Goal: Task Accomplishment & Management: Complete application form

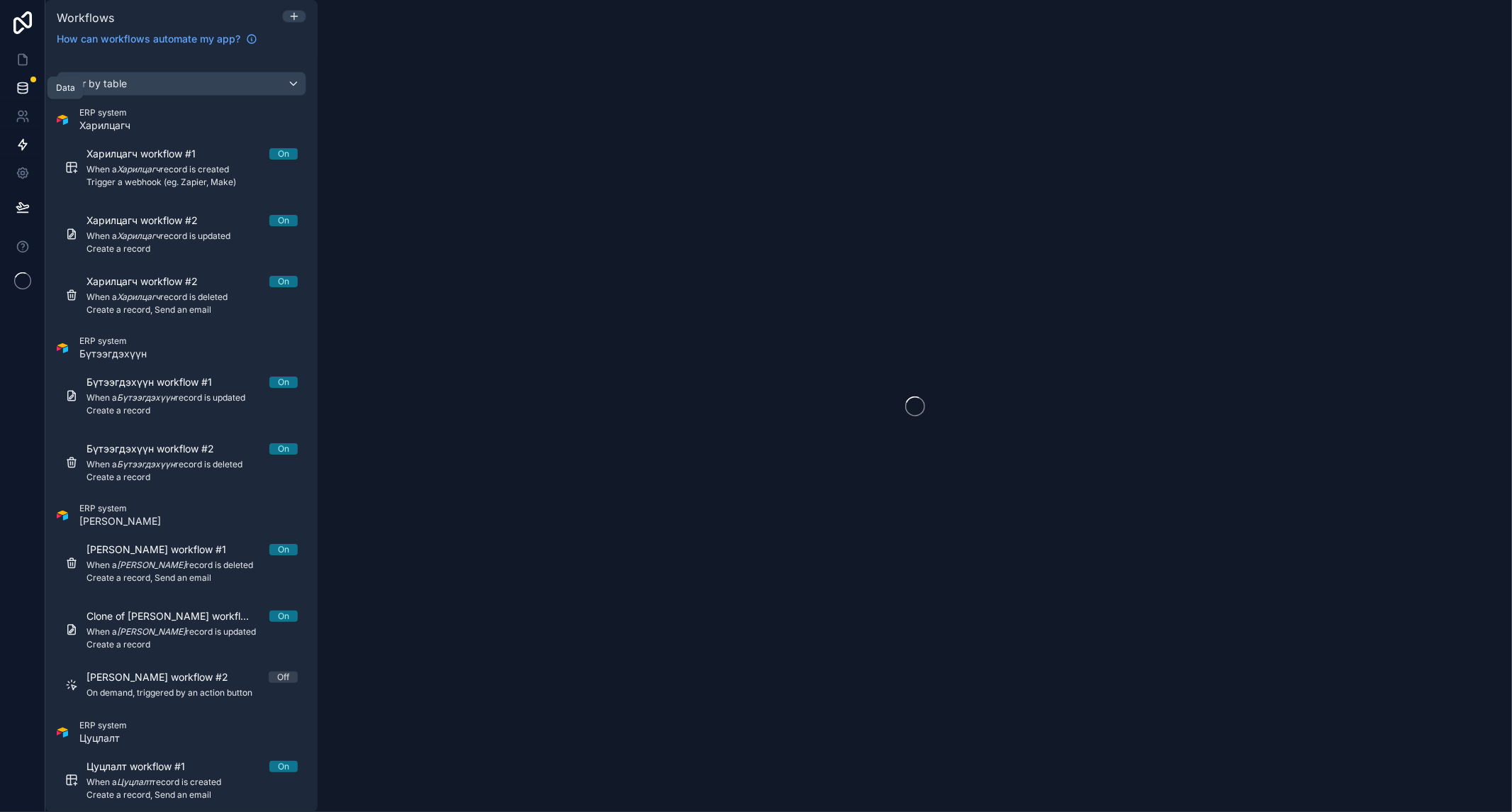
click at [19, 90] on icon at bounding box center [22, 88] width 14 height 14
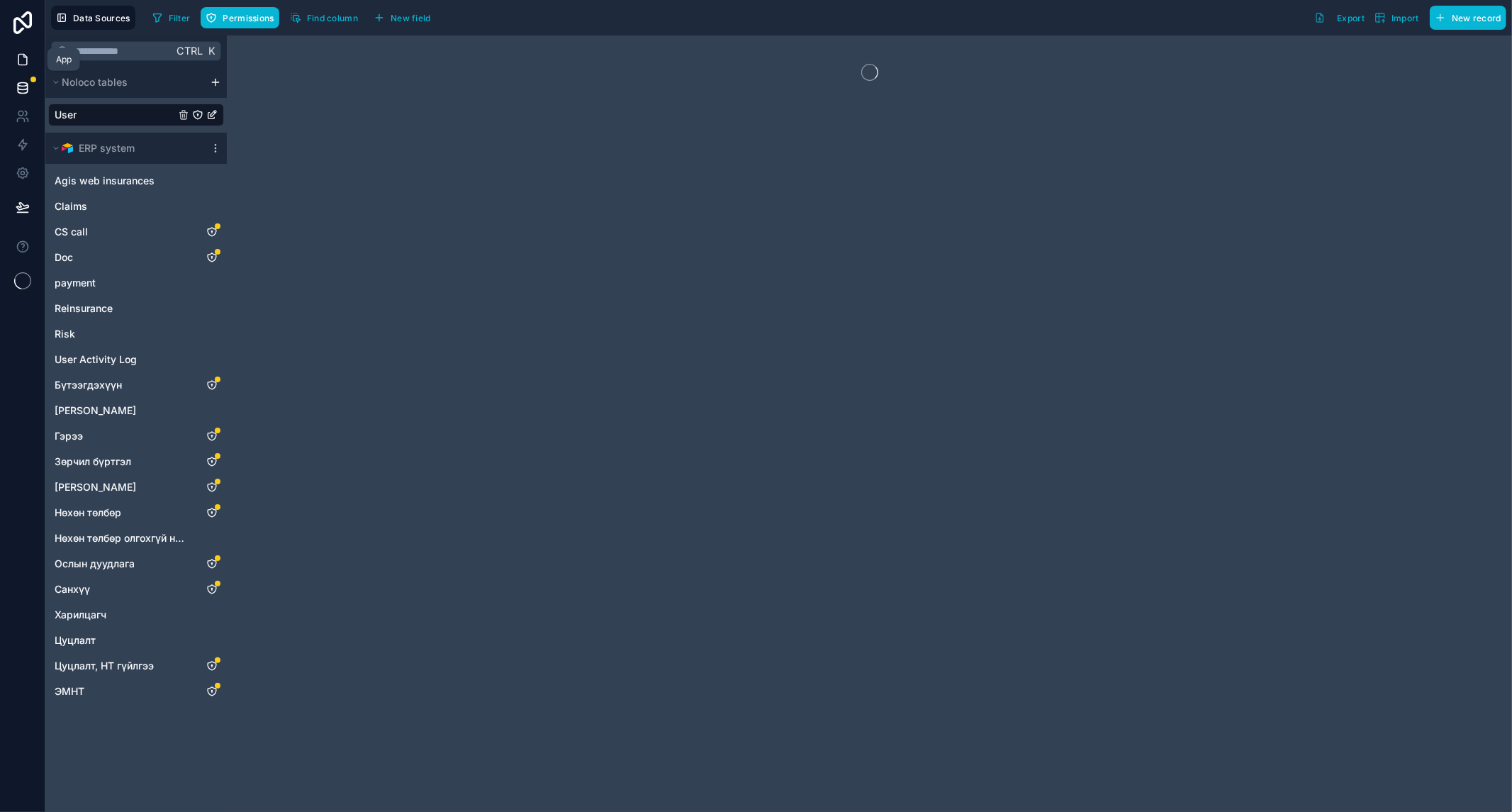
click at [27, 48] on link at bounding box center [22, 59] width 45 height 28
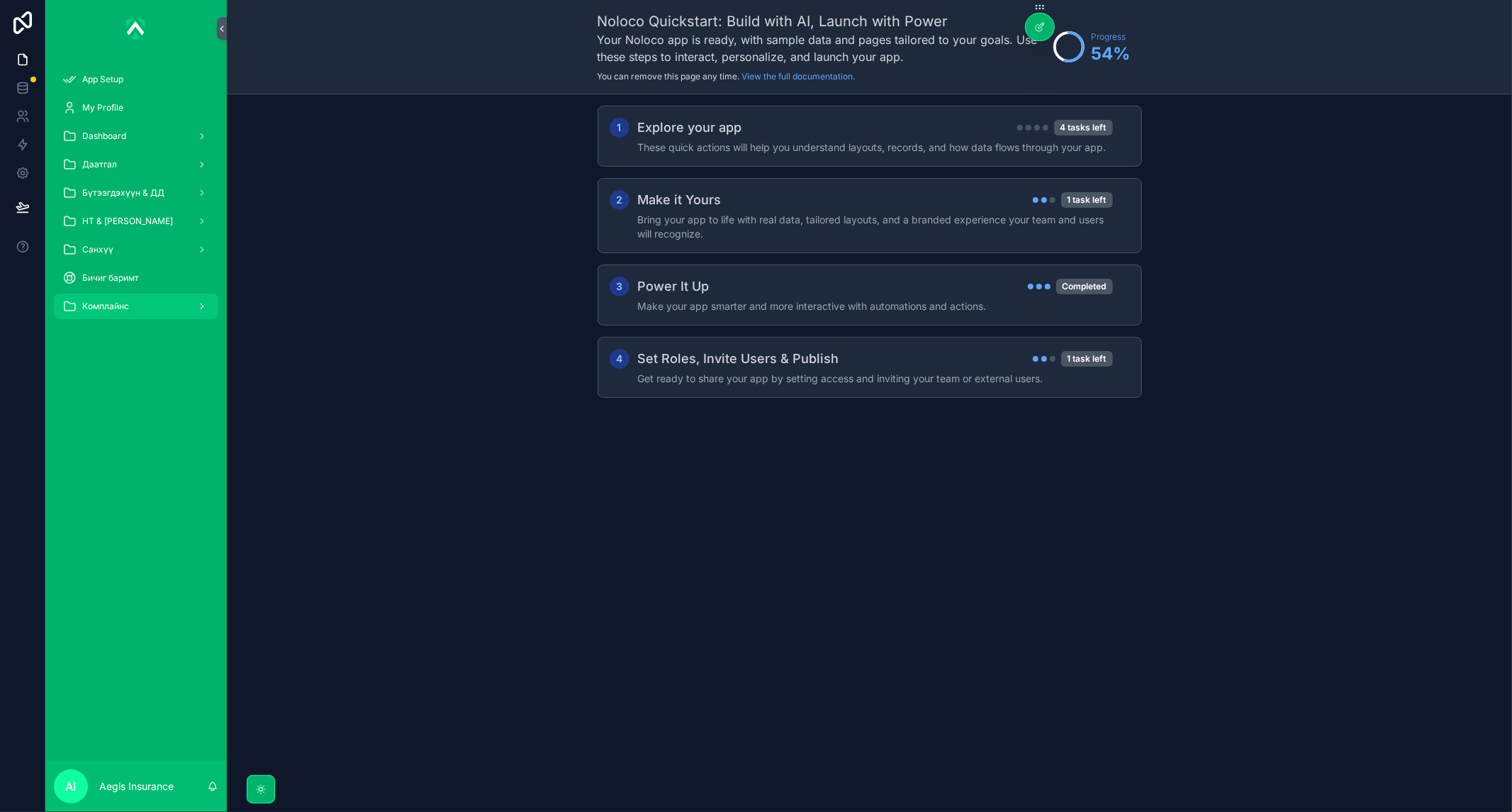
click at [124, 301] on span "Комплайнс" at bounding box center [105, 306] width 47 height 11
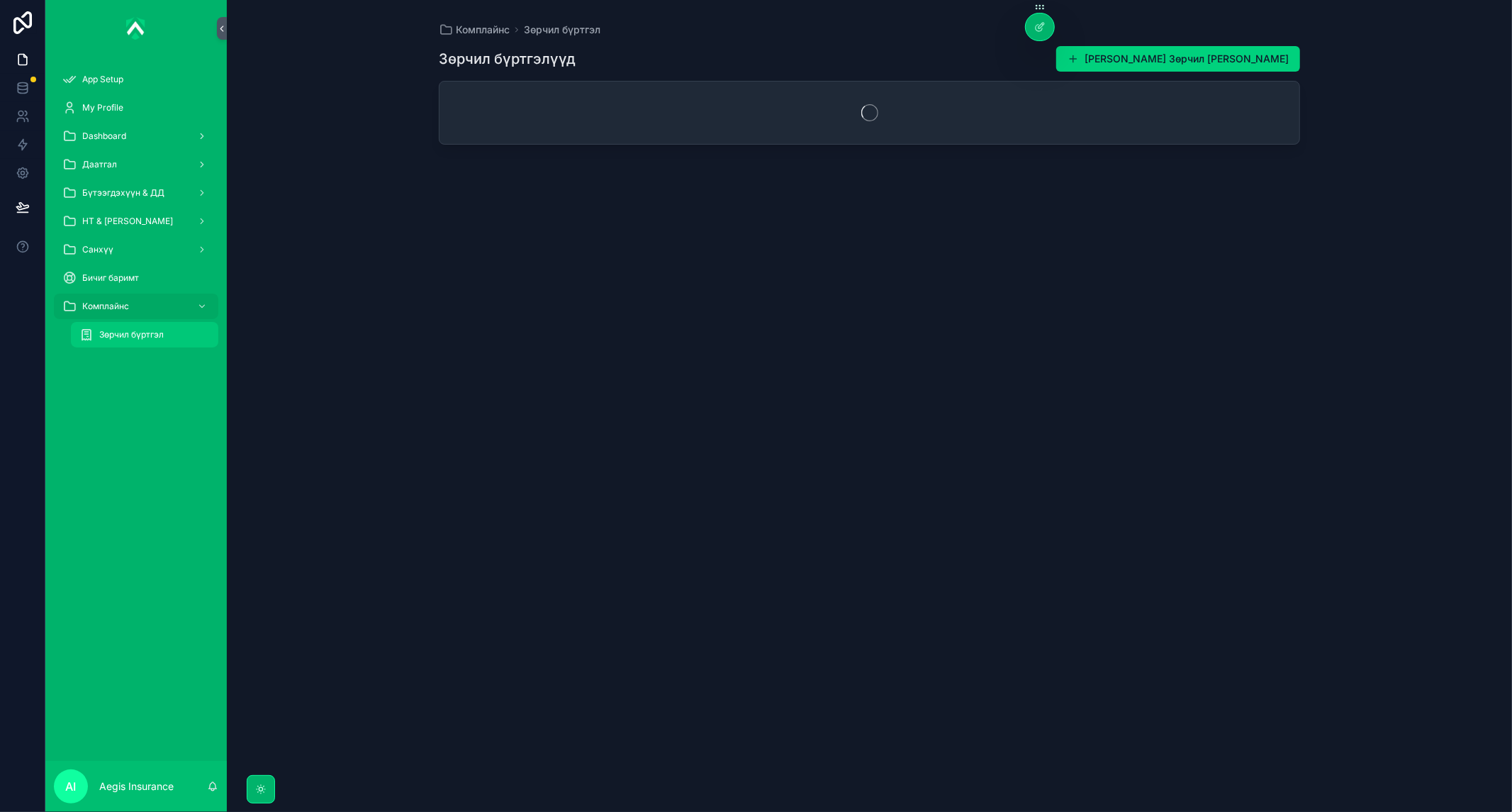
click at [139, 335] on span "Зөрчил бүртгэл" at bounding box center [132, 335] width 64 height 11
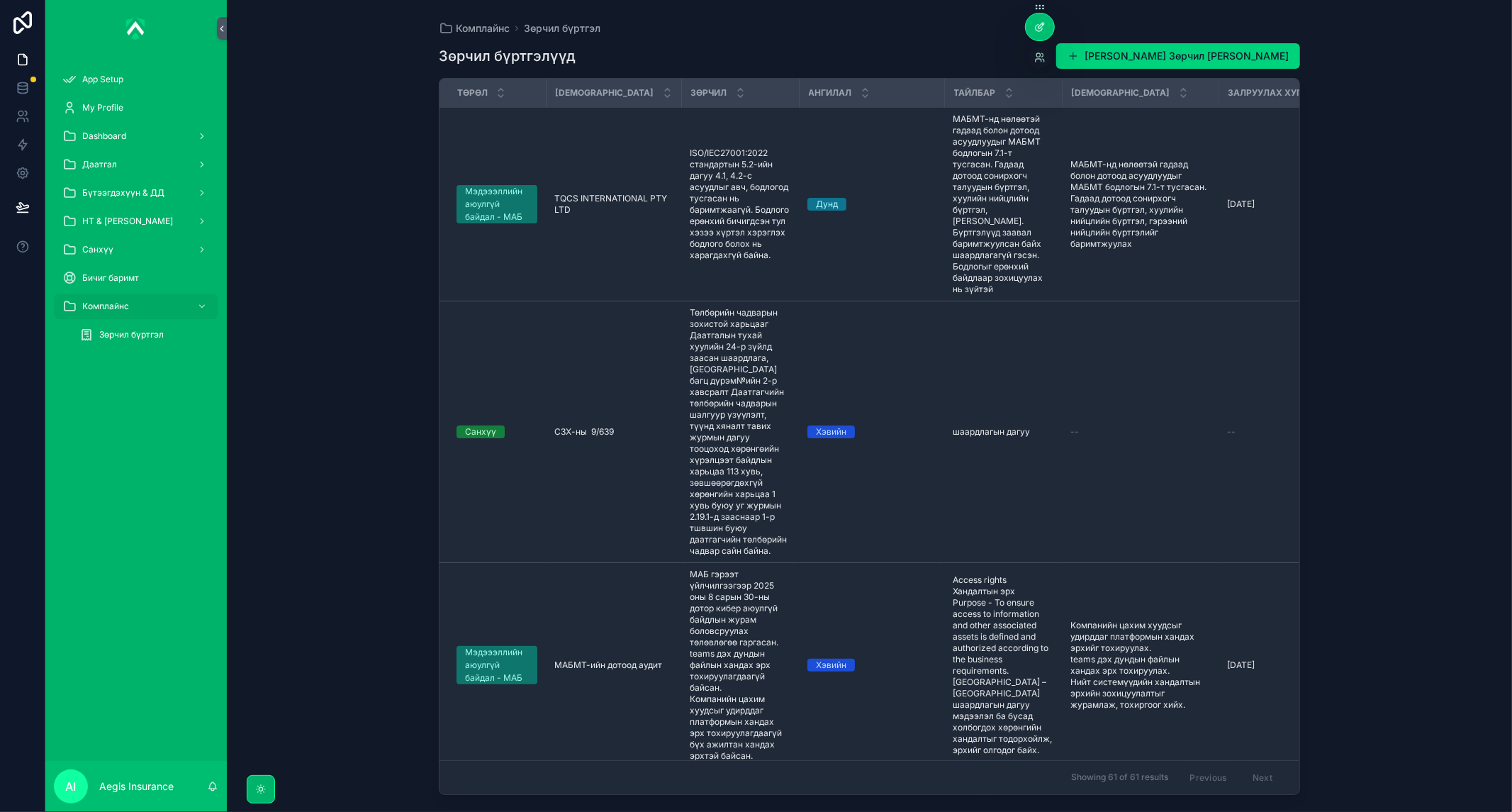
click at [1035, 28] on icon at bounding box center [1038, 28] width 6 height 6
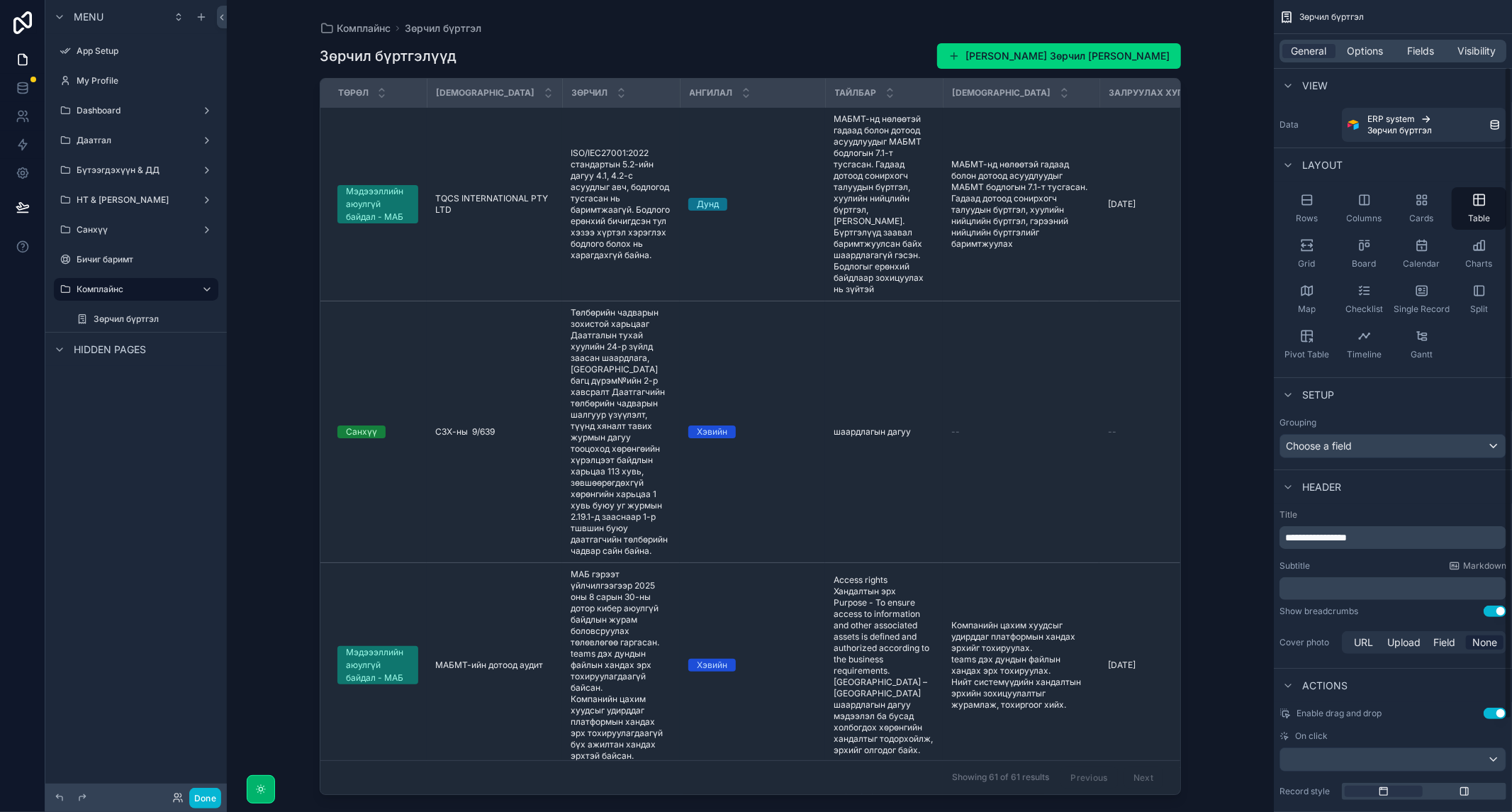
scroll to position [198, 0]
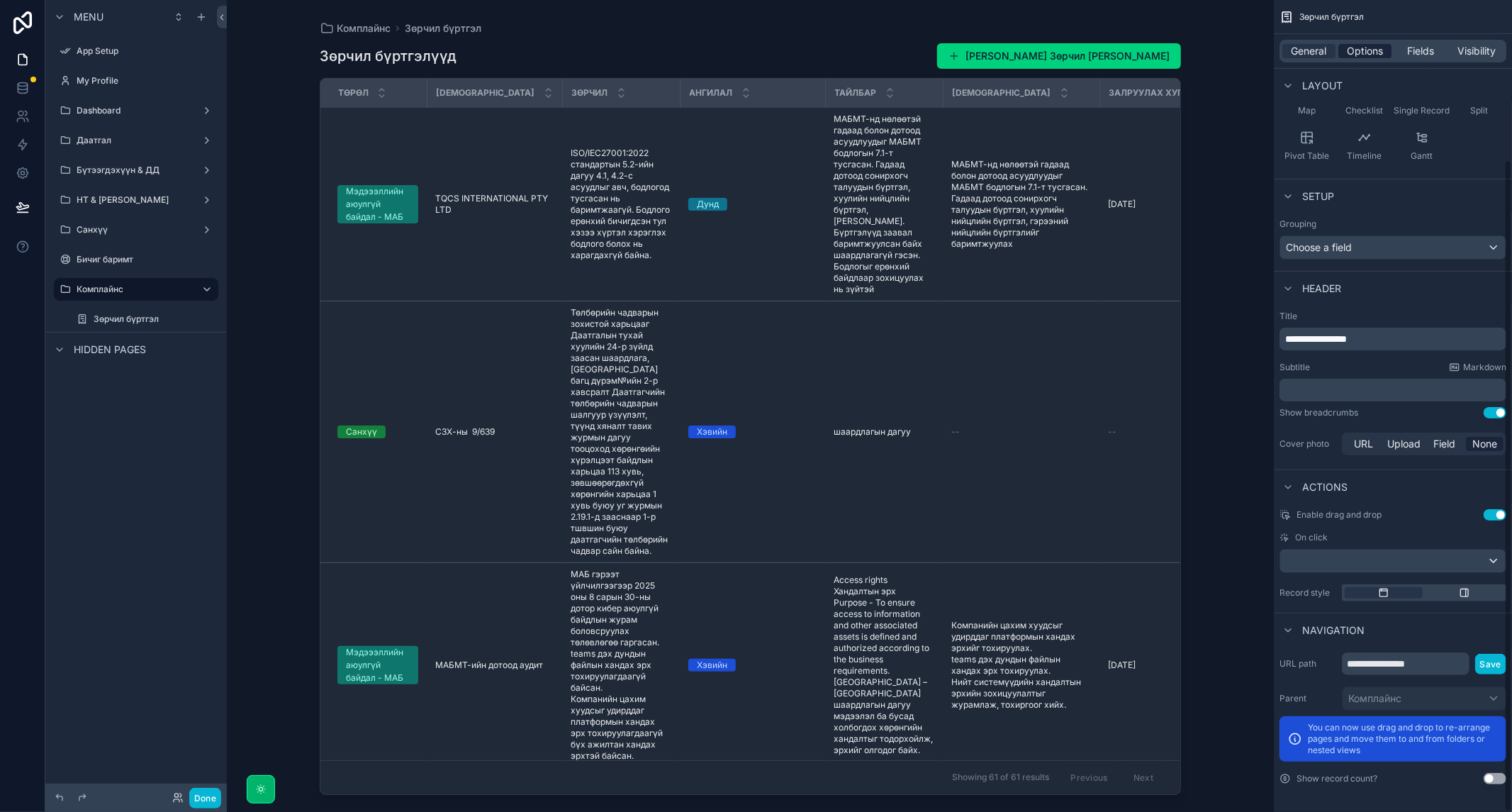
click at [1366, 53] on span "Options" at bounding box center [1364, 51] width 36 height 14
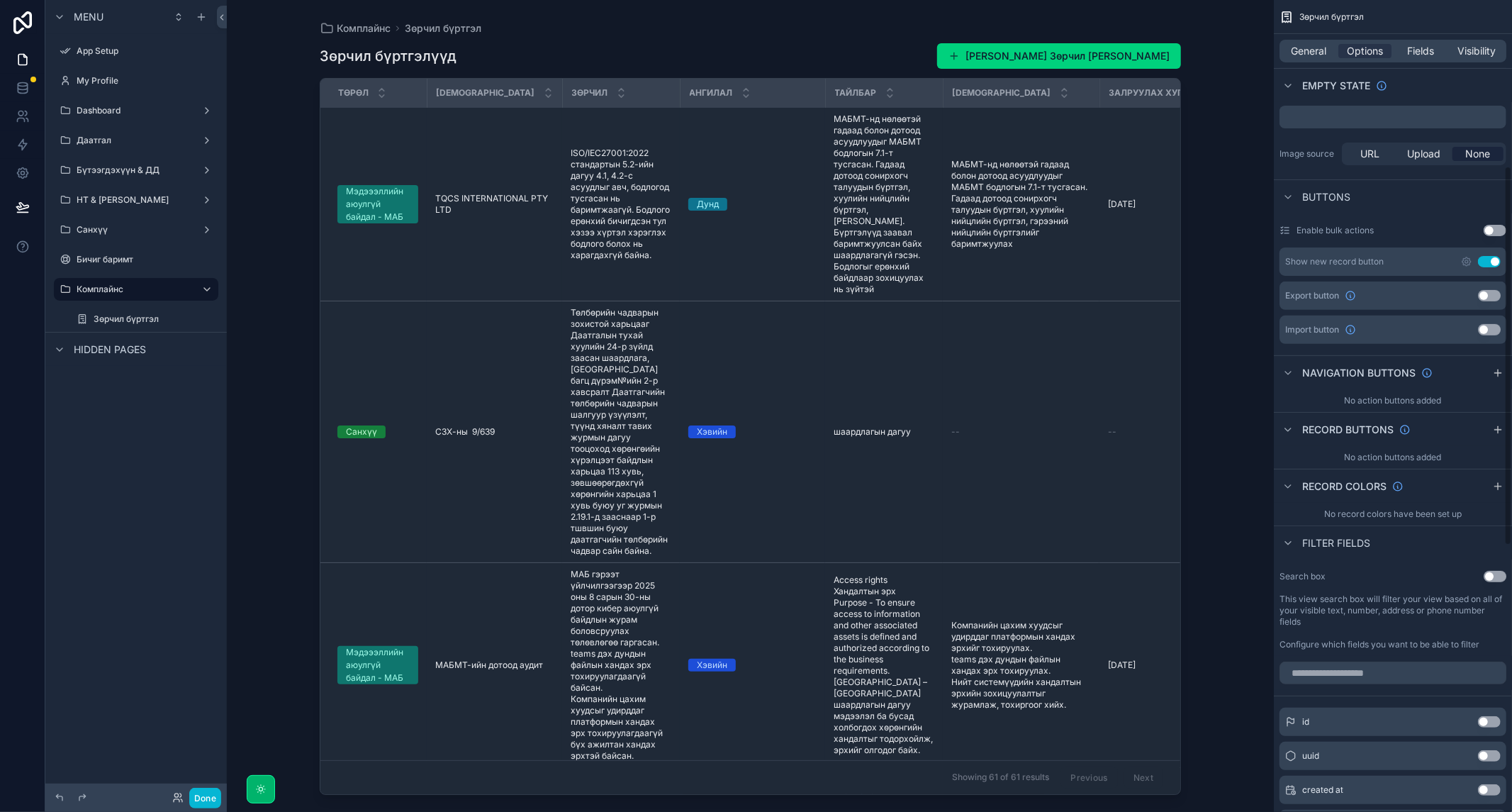
scroll to position [356, 0]
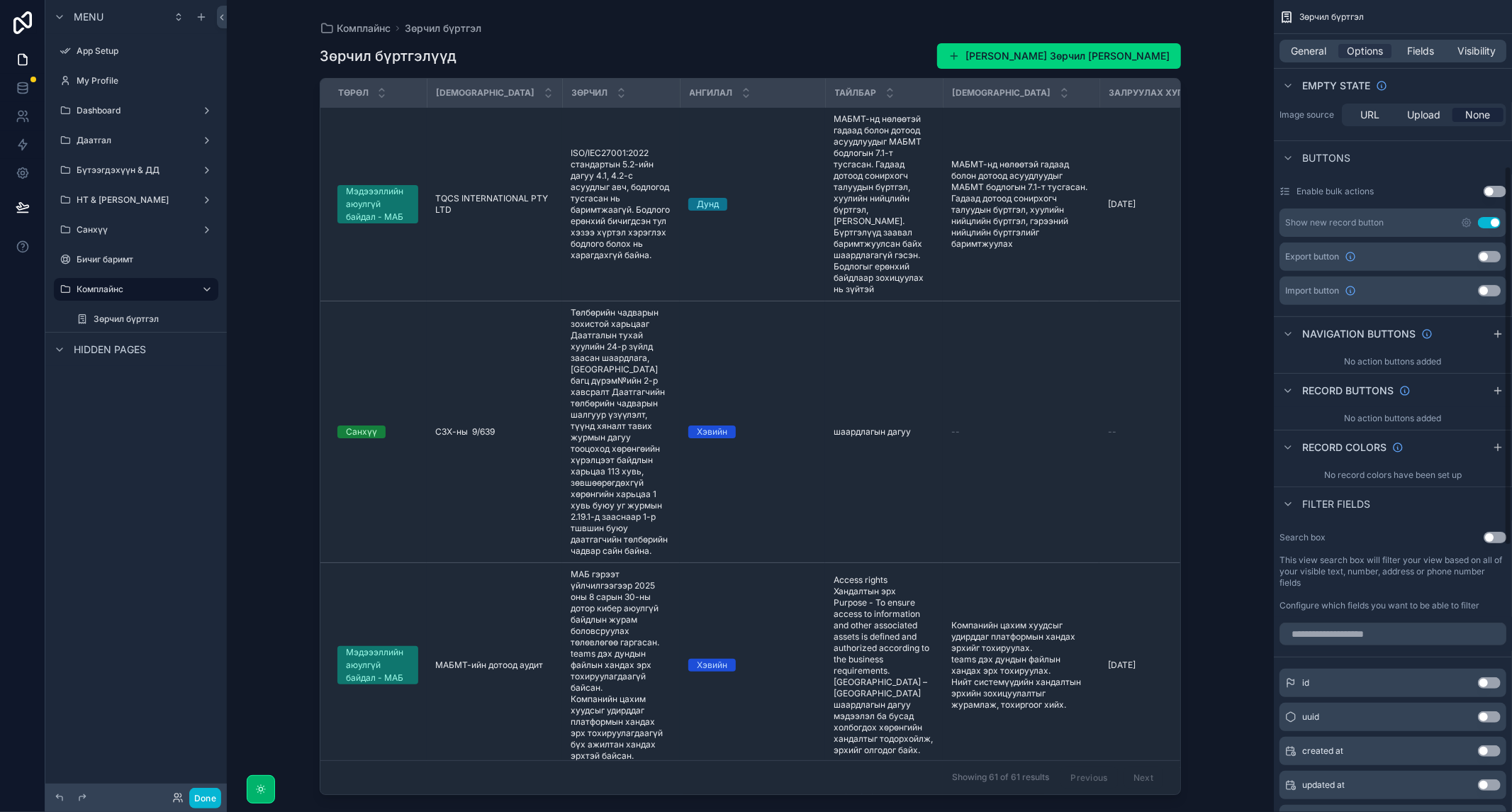
click at [1490, 536] on button "Use setting" at bounding box center [1494, 537] width 22 height 11
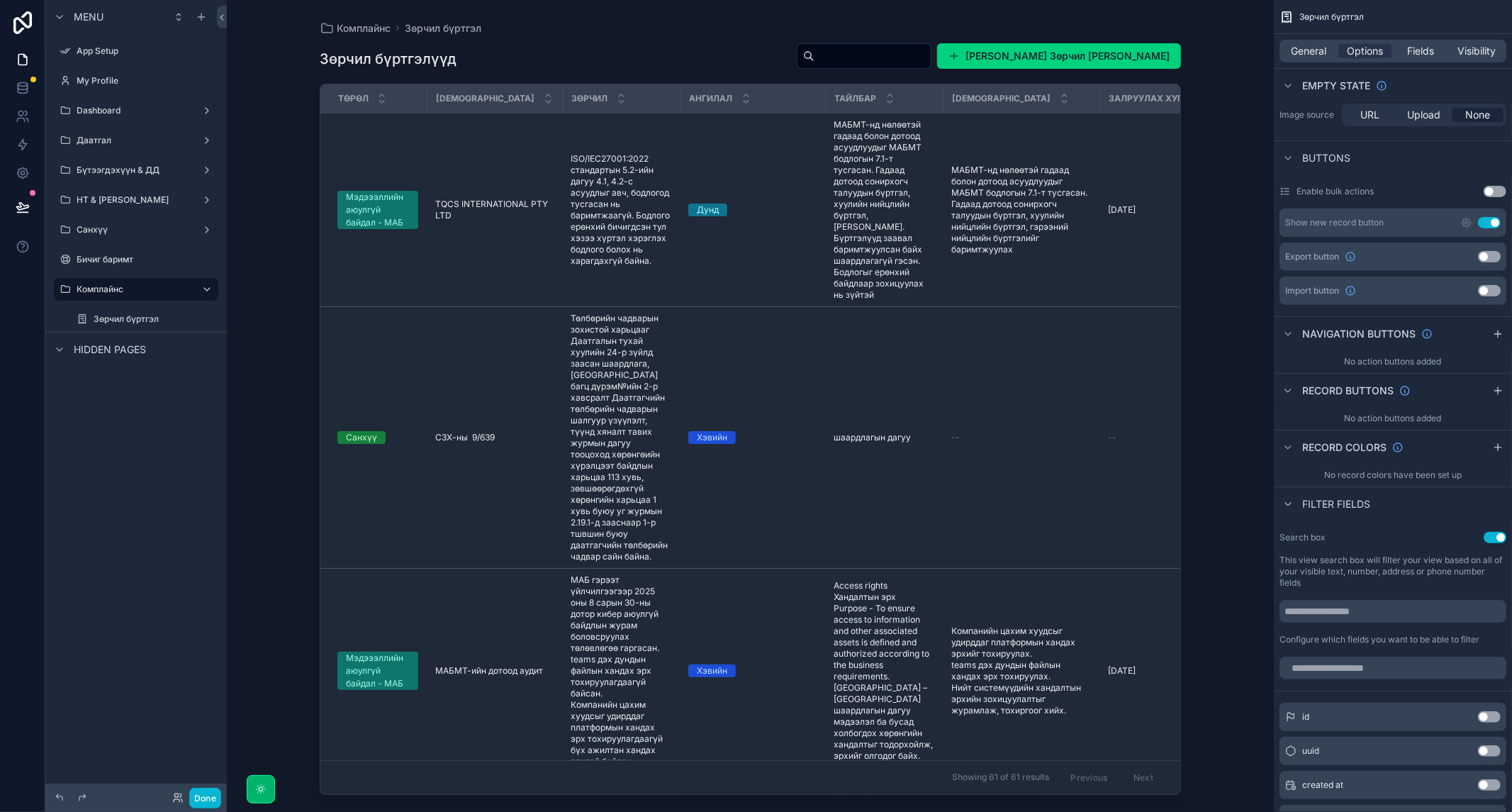
click at [915, 39] on div "scrollable content" at bounding box center [750, 397] width 907 height 794
click at [910, 50] on input "scrollable content" at bounding box center [872, 55] width 116 height 20
type input "*"
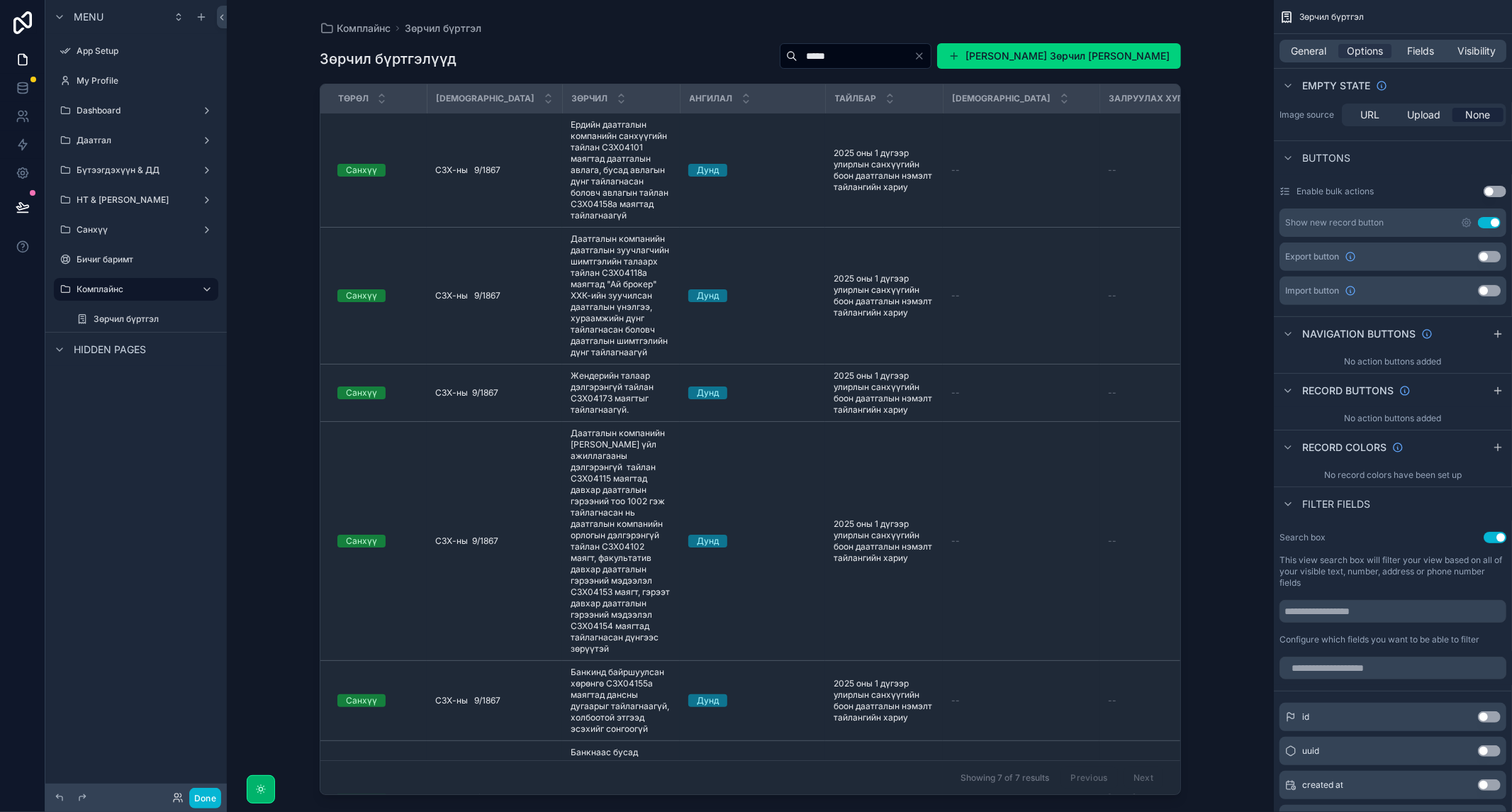
click at [904, 51] on input "*****" at bounding box center [855, 55] width 116 height 20
type input "*****"
